Goal: Information Seeking & Learning: Learn about a topic

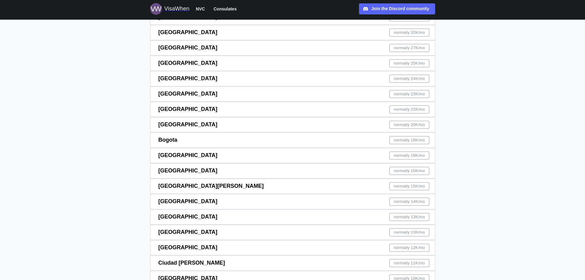
scroll to position [31, 0]
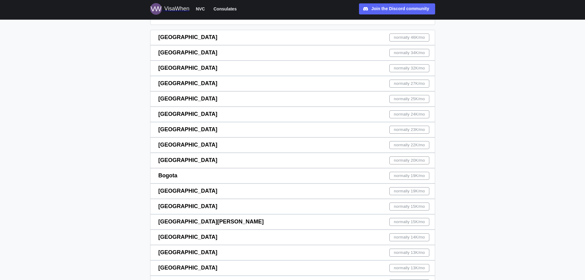
click at [407, 141] on div "normally 22K /mo" at bounding box center [410, 145] width 40 height 8
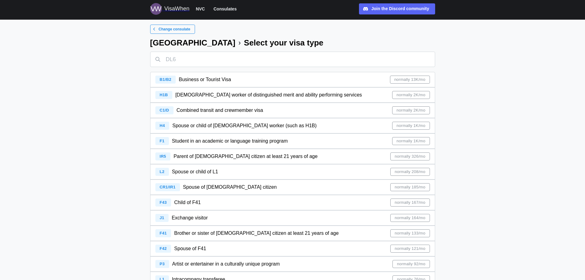
click at [395, 187] on span "normally 185/mo" at bounding box center [410, 186] width 31 height 7
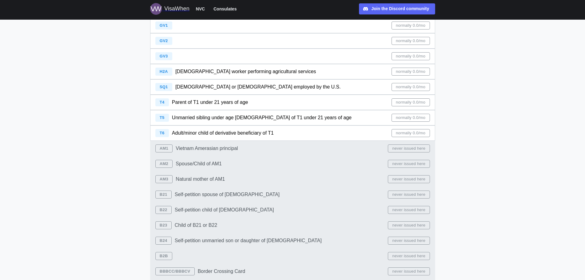
scroll to position [1813, 0]
